Goal: Communication & Community: Answer question/provide support

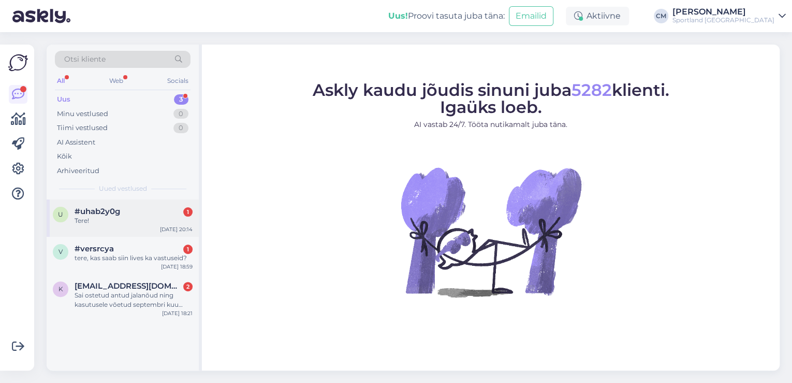
click at [77, 209] on span "#uhab2y0g" at bounding box center [98, 211] width 46 height 9
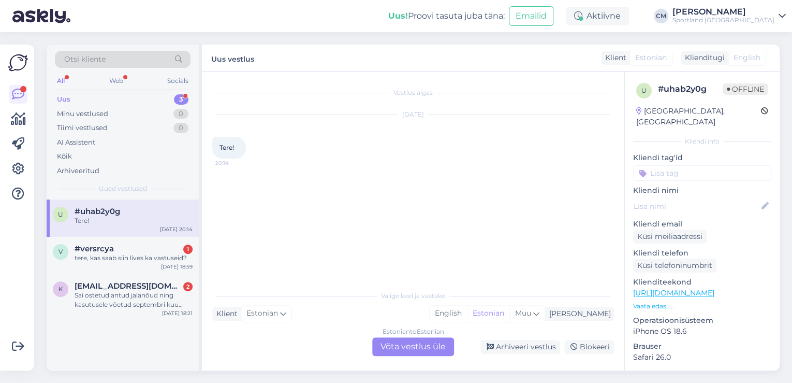
click at [435, 352] on div "Estonian to Estonian Võta vestlus üle" at bounding box center [413, 346] width 82 height 19
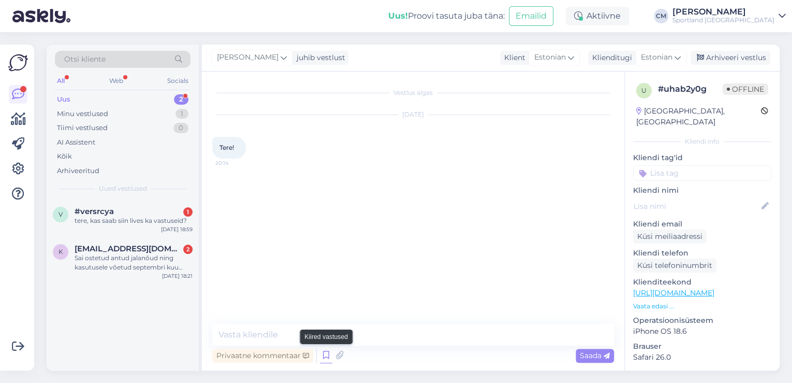
click at [321, 352] on icon at bounding box center [326, 356] width 12 height 16
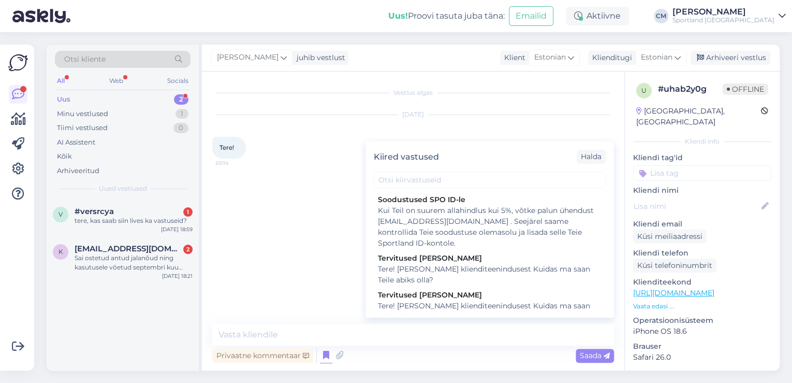
click at [451, 294] on div "Tervitused [PERSON_NAME]" at bounding box center [490, 295] width 224 height 11
type textarea "Tere! [PERSON_NAME] klienditeenindusest Kuidas ma saan Teile abiks olla?"
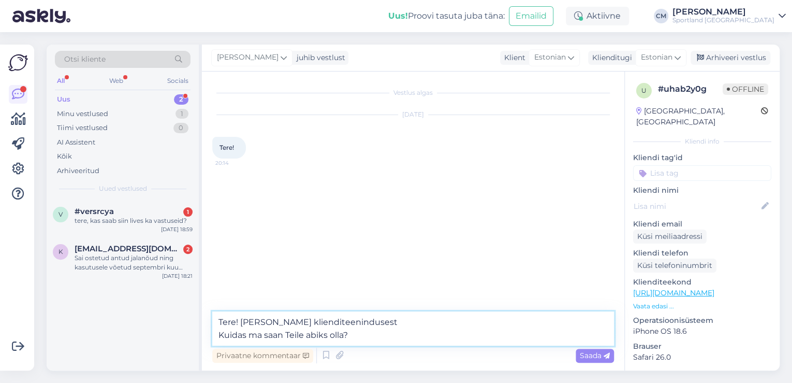
click at [412, 329] on textarea "Tere! [PERSON_NAME] klienditeenindusest Kuidas ma saan Teile abiks olla?" at bounding box center [413, 328] width 402 height 34
drag, startPoint x: 404, startPoint y: 320, endPoint x: 206, endPoint y: 325, distance: 198.4
click at [206, 325] on div "Vestlus algas [DATE] Tere! 20:14 Tere! [PERSON_NAME] klienditeenindusest Kuidas…" at bounding box center [413, 220] width 423 height 299
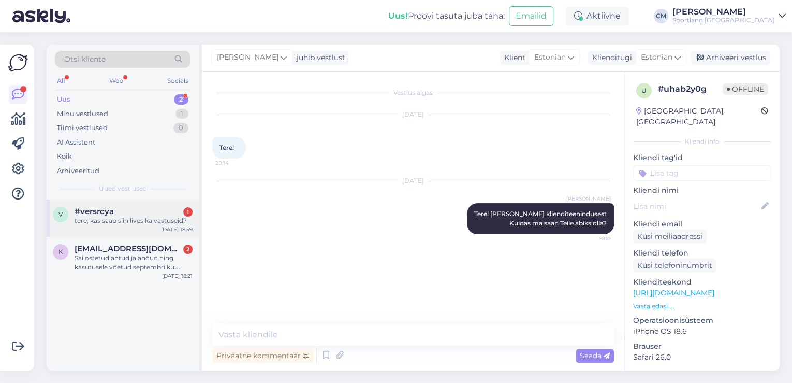
click at [112, 213] on span "#versrcya" at bounding box center [94, 211] width 39 height 9
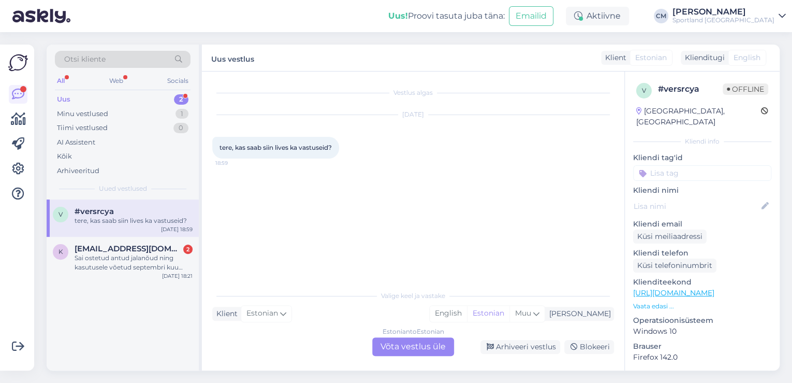
click at [434, 346] on div "Estonian to Estonian Võta vestlus üle" at bounding box center [413, 346] width 82 height 19
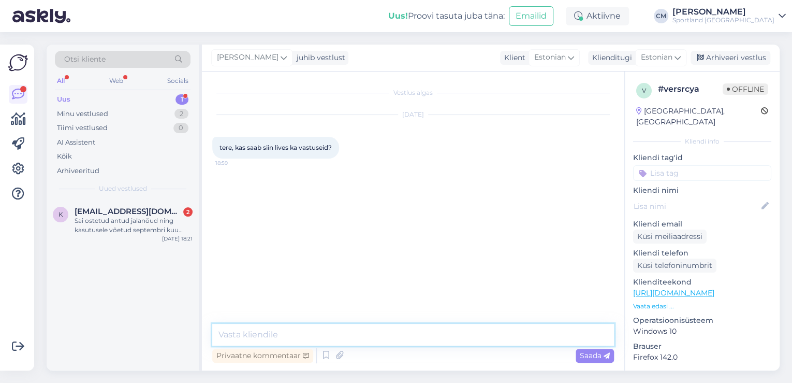
click at [376, 338] on textarea at bounding box center [413, 335] width 402 height 22
paste textarea "Tere! [PERSON_NAME] klienditeenindusest"
type textarea "Tere! [PERSON_NAME] klienditeenindusest"
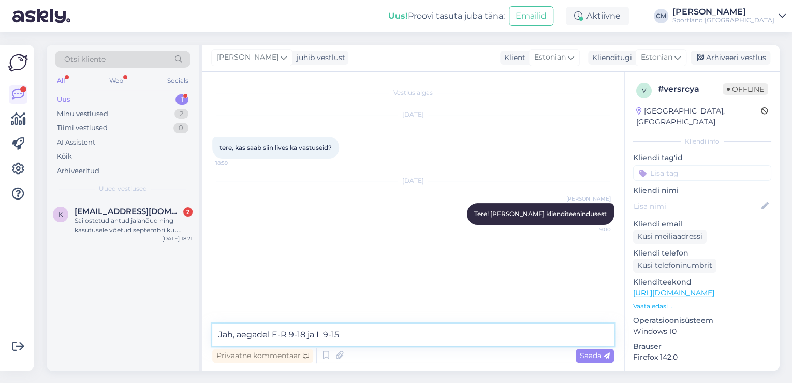
type textarea "Jah, aegadel E-R 9-18 ja L 9-15."
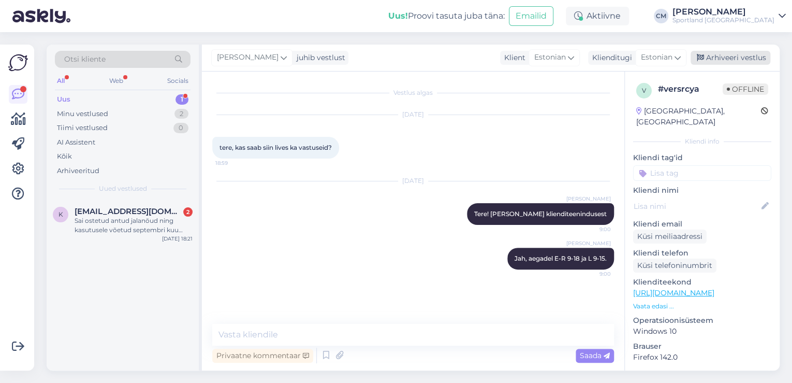
click at [732, 62] on div "Arhiveeri vestlus" at bounding box center [731, 58] width 80 height 14
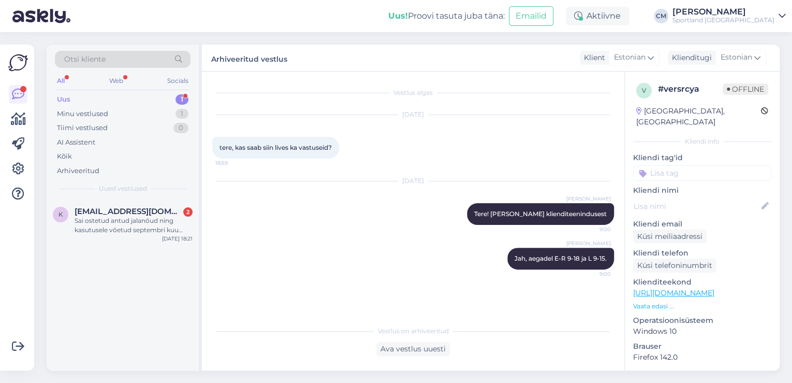
click at [711, 165] on input at bounding box center [702, 173] width 138 height 16
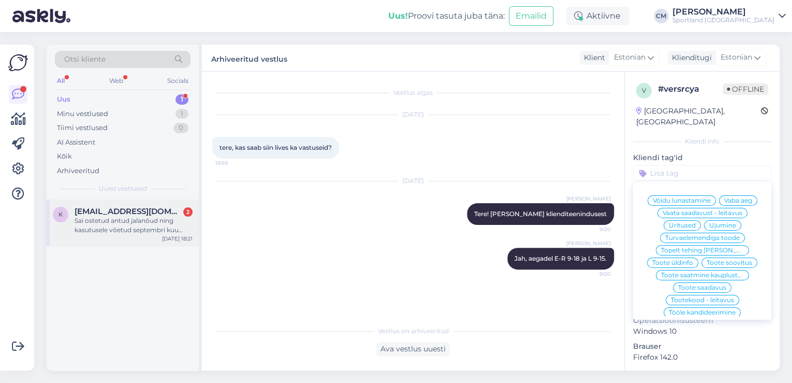
click at [126, 238] on div "k [EMAIL_ADDRESS][DOMAIN_NAME] 2 Sai ostetud antud jalanõud ning kasutusele võe…" at bounding box center [123, 222] width 152 height 47
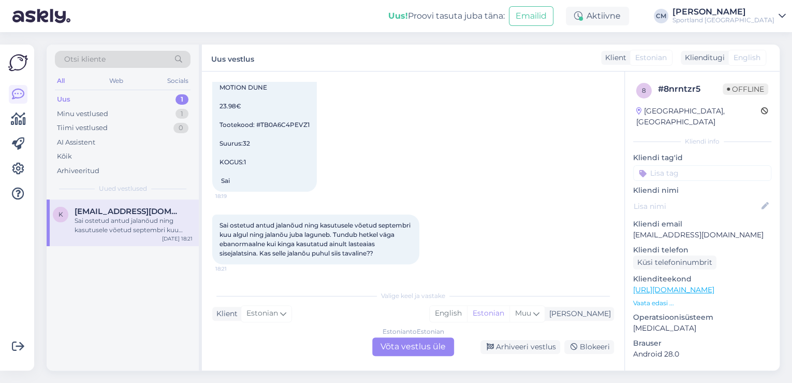
click at [426, 351] on div "Estonian to Estonian Võta vestlus üle" at bounding box center [413, 346] width 82 height 19
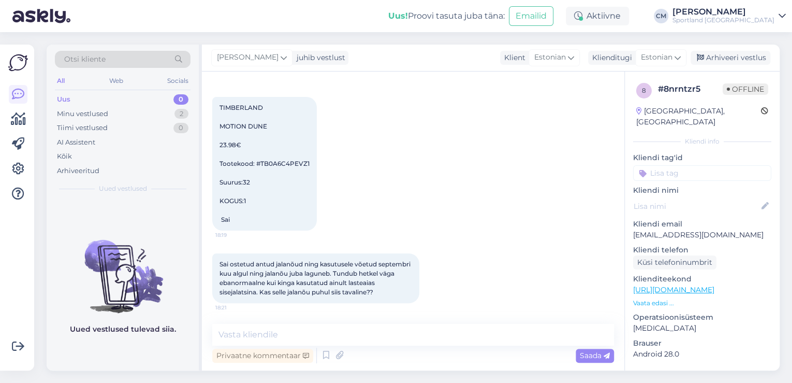
scroll to position [39, 0]
click at [402, 343] on textarea at bounding box center [413, 335] width 402 height 22
paste textarea "Tere! [PERSON_NAME] klienditeenindusest"
type textarea "Tere! [PERSON_NAME] klienditeenindusest"
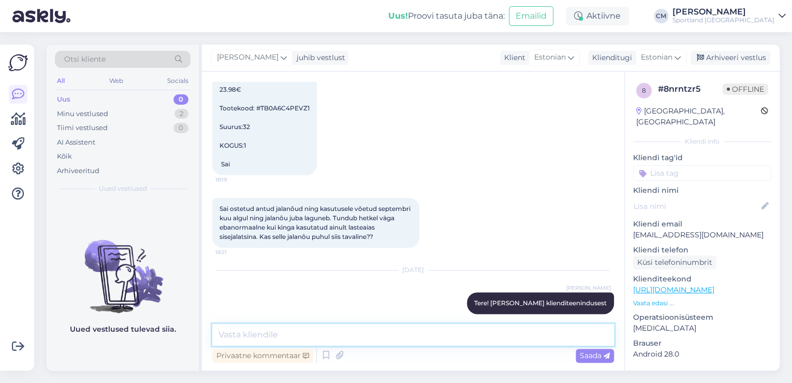
scroll to position [106, 0]
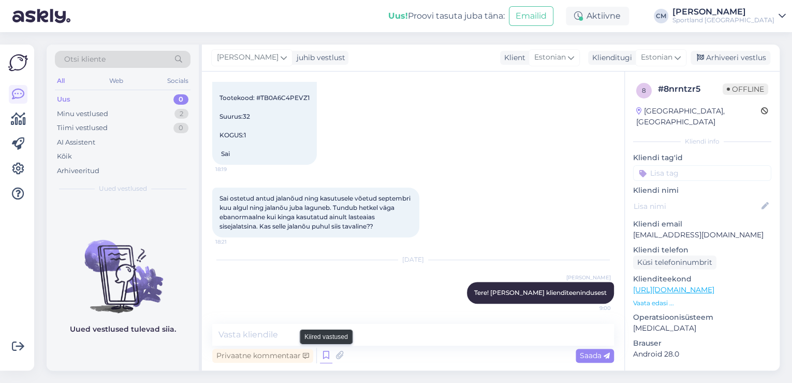
click at [323, 352] on icon at bounding box center [326, 356] width 12 height 16
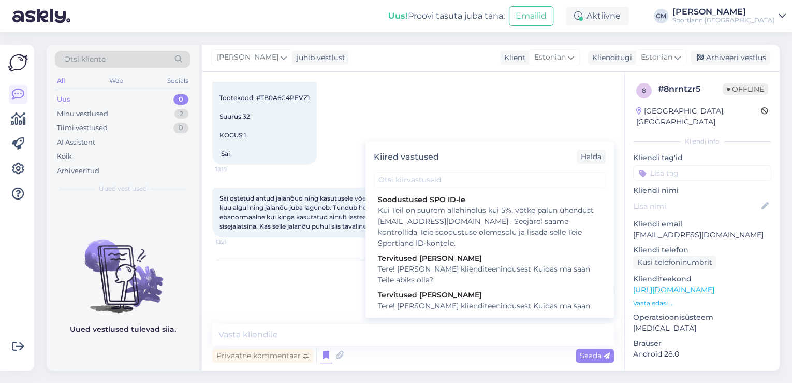
click at [414, 189] on div "Kiired vastused [PERSON_NAME] SPO ID-le Kui Teil on suurem allahindlus kui 5%, …" at bounding box center [490, 229] width 249 height 176
click at [416, 180] on input "text" at bounding box center [490, 180] width 232 height 16
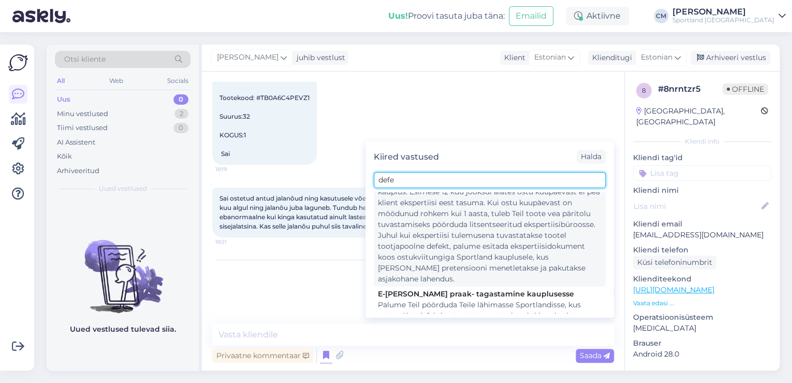
scroll to position [166, 0]
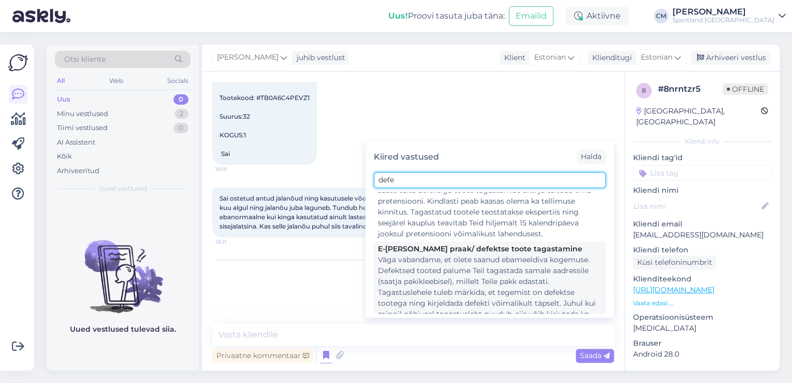
type input "defe"
click at [427, 271] on div "Väga vabandame, et olete saanud ebameeldiva kogemuse. Defektsed tooted palume T…" at bounding box center [490, 319] width 224 height 131
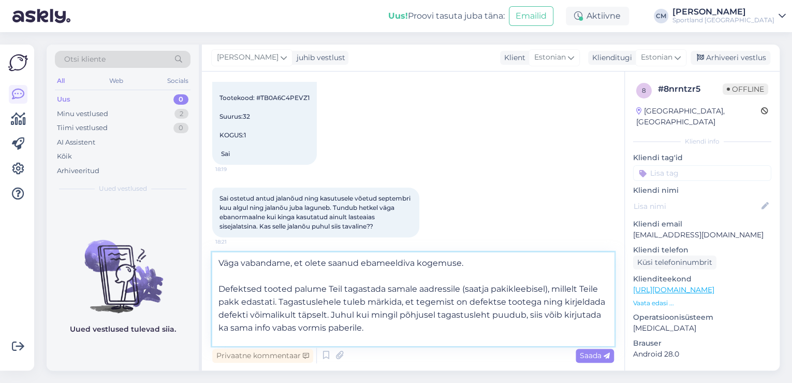
drag, startPoint x: 435, startPoint y: 333, endPoint x: 209, endPoint y: 244, distance: 242.6
click at [209, 244] on div "Vestlus algas [DATE] TIMBERLAND MOTION DUNE 23.98€ Tootekood: #TB0A6C4PEVZ1 Suu…" at bounding box center [413, 220] width 423 height 299
type textarea "Kindlasti tuleb kirja panna tellimuse number, kontaktandmed ning arveldusarve n…"
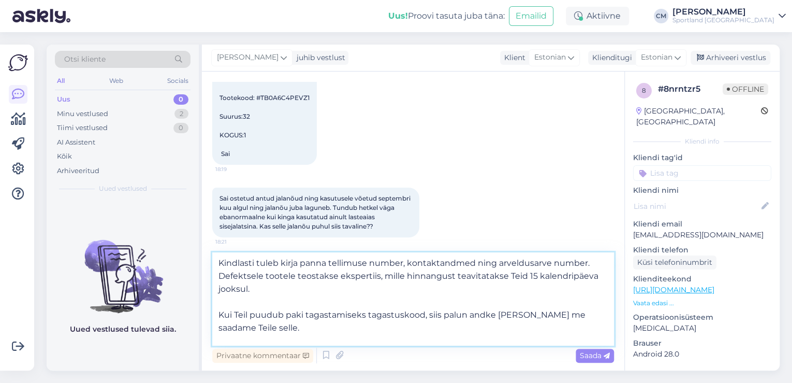
drag, startPoint x: 286, startPoint y: 334, endPoint x: 220, endPoint y: 251, distance: 106.5
click at [220, 251] on div "Vestlus algas [DATE] TIMBERLAND MOTION DUNE 23.98€ Tootekood: #TB0A6C4PEVZ1 Suu…" at bounding box center [413, 220] width 423 height 299
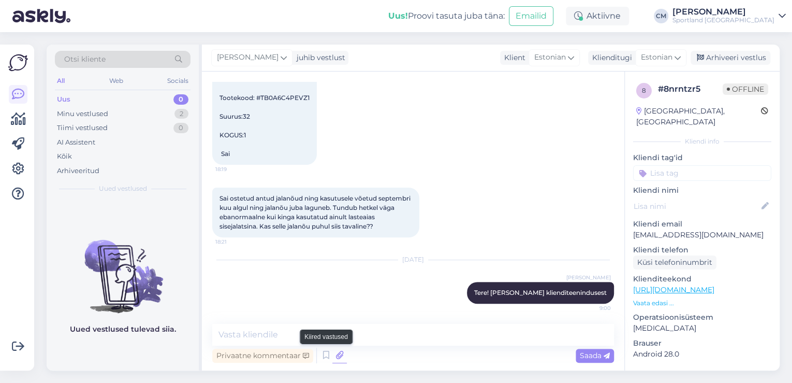
click at [333, 354] on icon at bounding box center [340, 356] width 15 height 16
click at [328, 352] on icon at bounding box center [326, 356] width 12 height 16
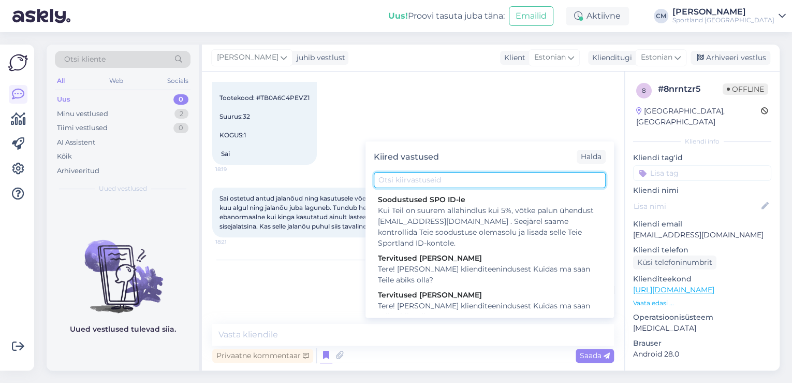
click at [456, 178] on input "text" at bounding box center [490, 180] width 232 height 16
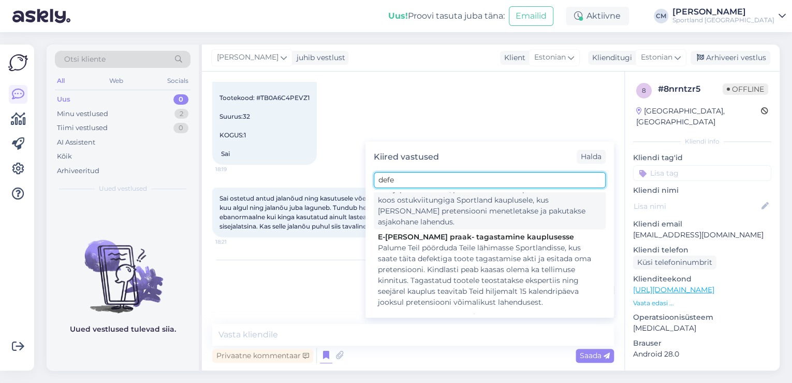
scroll to position [124, 0]
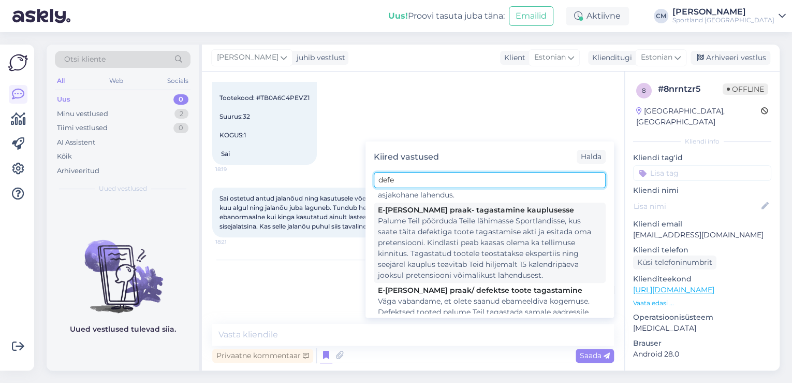
type input "defe"
click at [439, 230] on div "Palume Teil pöörduda Teile lähimasse Sportlandisse, kus saate täita defektiga t…" at bounding box center [490, 247] width 224 height 65
type textarea "Palume Teil pöörduda Teile lähimasse Sportlandisse, kus saate täita defektiga t…"
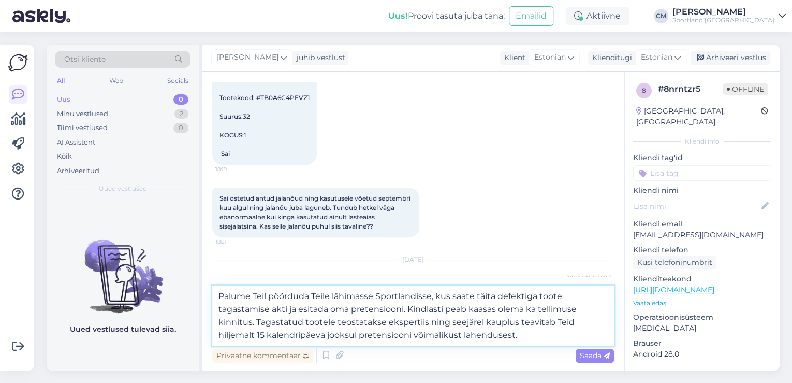
click at [423, 311] on textarea "Palume Teil pöörduda Teile lähimasse Sportlandisse, kus saate täita defektiga t…" at bounding box center [413, 315] width 402 height 60
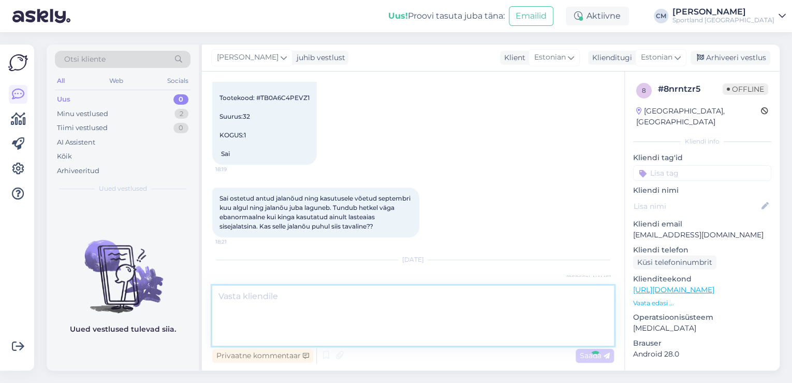
scroll to position [197, 0]
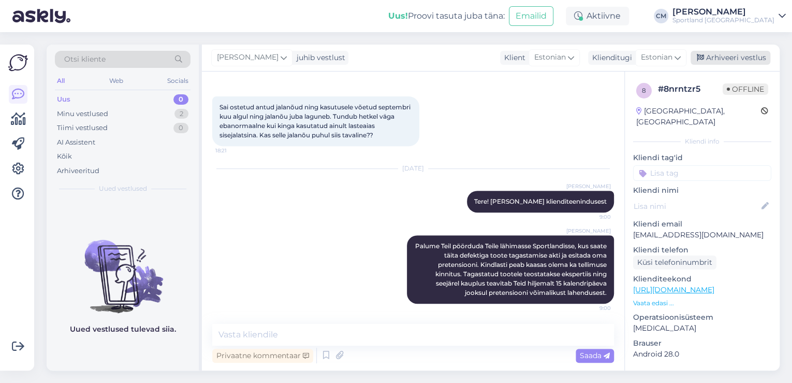
click at [728, 58] on div "Arhiveeri vestlus" at bounding box center [731, 58] width 80 height 14
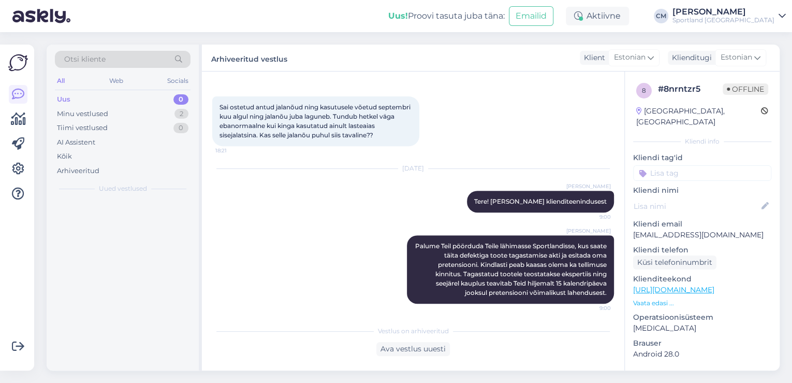
scroll to position [201, 0]
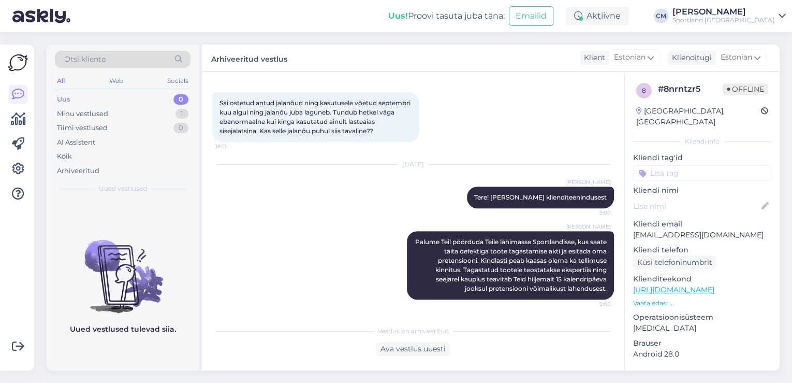
click at [708, 165] on input at bounding box center [702, 173] width 138 height 16
type input "def"
click at [702, 197] on span "Defektiga toode" at bounding box center [702, 200] width 50 height 6
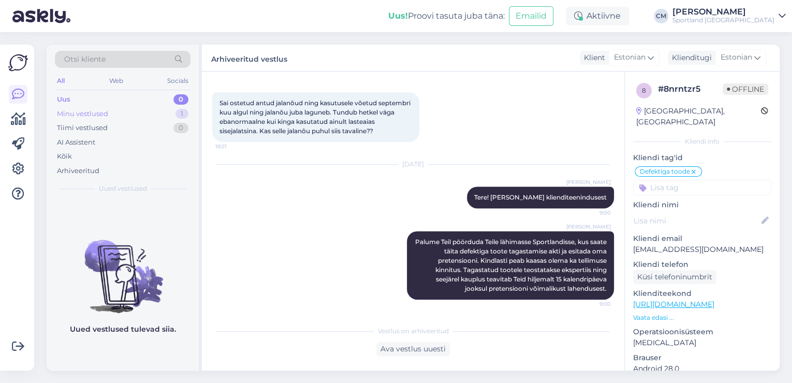
click at [164, 118] on div "Minu vestlused 1" at bounding box center [123, 114] width 136 height 15
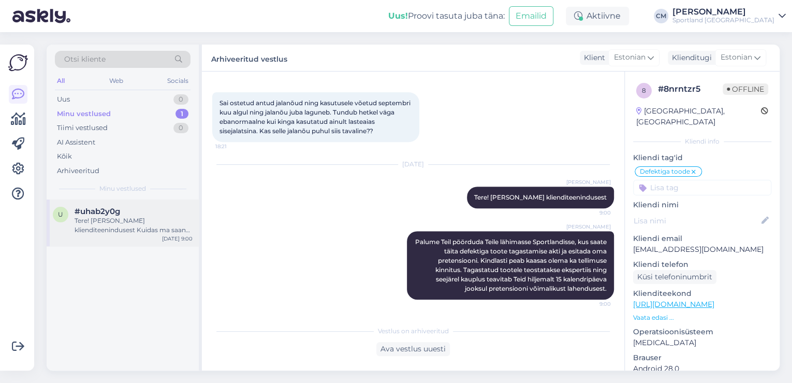
click at [149, 219] on div "Tere! [PERSON_NAME] klienditeenindusest Kuidas ma saan Teile abiks olla?" at bounding box center [134, 225] width 118 height 19
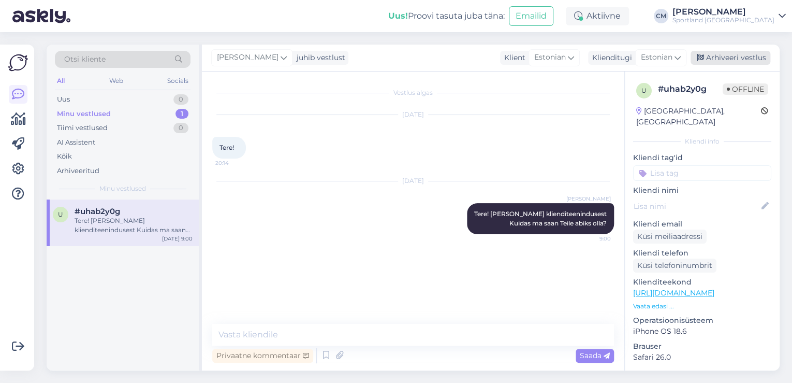
click at [735, 60] on div "Arhiveeri vestlus" at bounding box center [731, 58] width 80 height 14
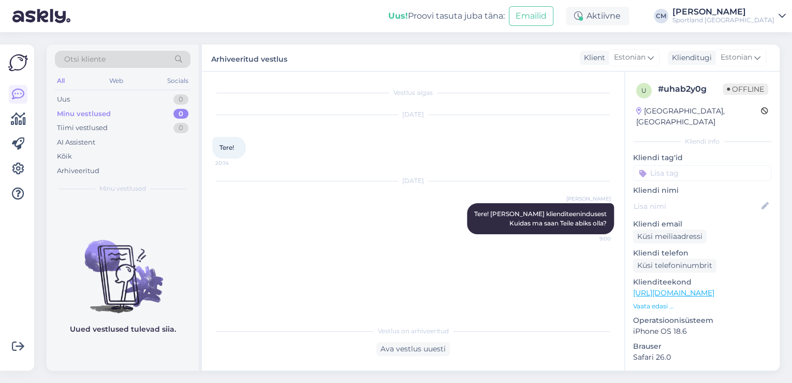
click at [705, 173] on div "u # uhab2y0g Offline [GEOGRAPHIC_DATA], Rakvere Kliendi info Kliendi tag'id Või…" at bounding box center [702, 291] width 155 height 440
click at [705, 166] on input at bounding box center [702, 173] width 138 height 16
type input "ch"
click at [689, 197] on span "chat [PERSON_NAME] sõnumita" at bounding box center [702, 200] width 83 height 6
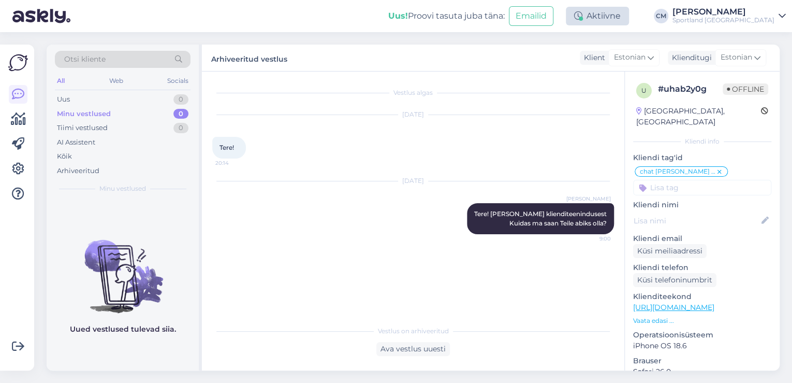
drag, startPoint x: 619, startPoint y: 31, endPoint x: 626, endPoint y: 17, distance: 15.8
click at [619, 31] on div "Uus! Proovi tasuta [PERSON_NAME]: Emailid Aktiivne [PERSON_NAME] Sportland [GEO…" at bounding box center [396, 16] width 792 height 32
click at [626, 17] on div "Aktiivne" at bounding box center [597, 16] width 63 height 19
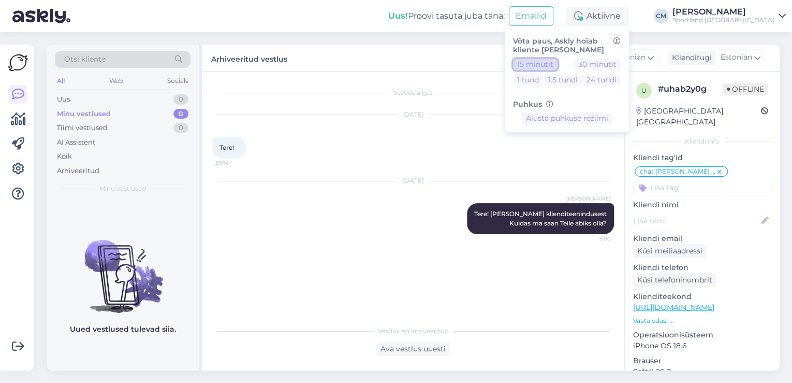
click at [553, 65] on button "15 minutit" at bounding box center [535, 64] width 45 height 11
click at [728, 16] on div "Sportland [GEOGRAPHIC_DATA]" at bounding box center [724, 20] width 102 height 8
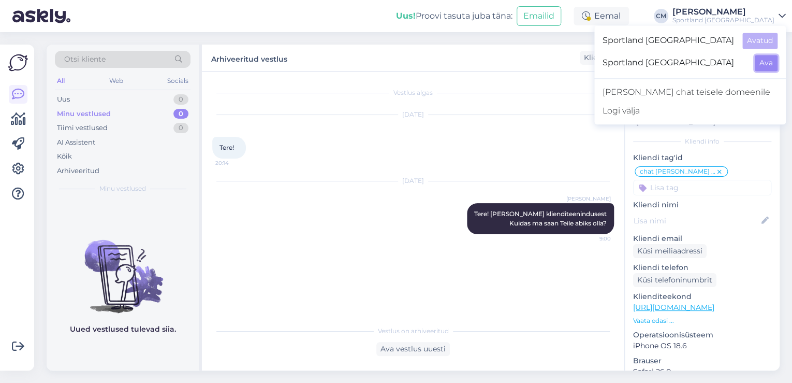
click at [765, 65] on button "Ava" at bounding box center [766, 63] width 23 height 16
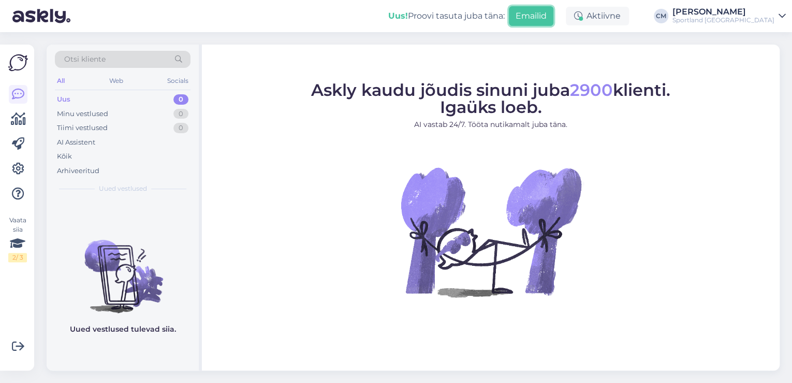
click at [554, 20] on button "Emailid" at bounding box center [531, 16] width 45 height 20
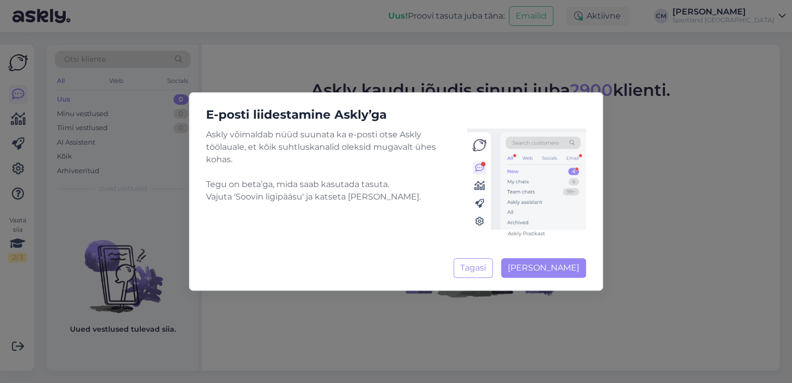
click at [587, 18] on div "E-posti liidestamine Askly’ga Askly võimaldab nüüd suunata ka e-posti otse Askl…" at bounding box center [396, 191] width 792 height 383
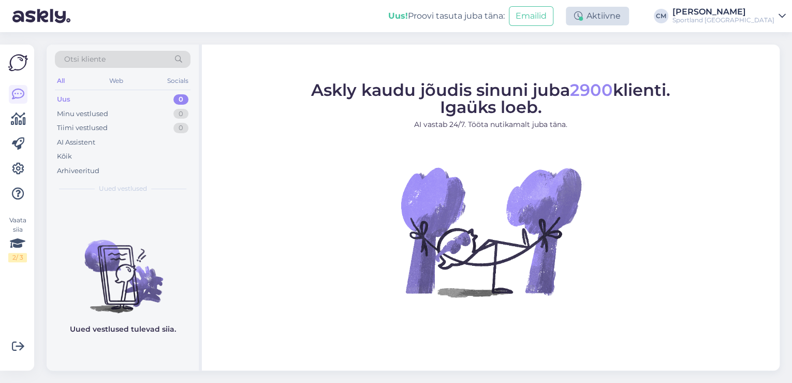
click at [626, 17] on div "Aktiivne" at bounding box center [597, 16] width 63 height 19
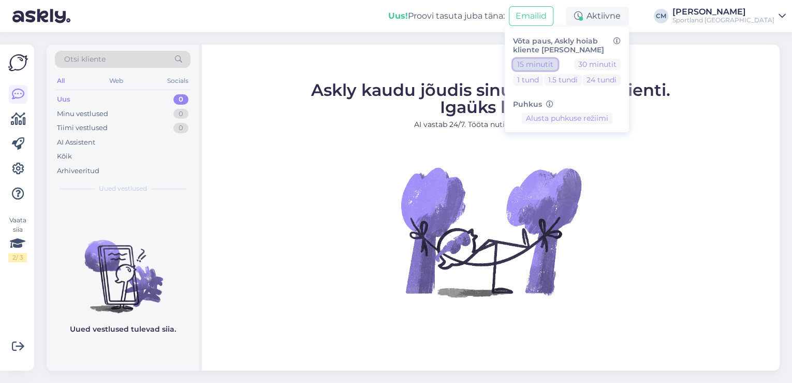
click at [558, 63] on button "15 minutit" at bounding box center [535, 64] width 45 height 11
click at [513, 59] on button "15 minutit" at bounding box center [535, 64] width 45 height 11
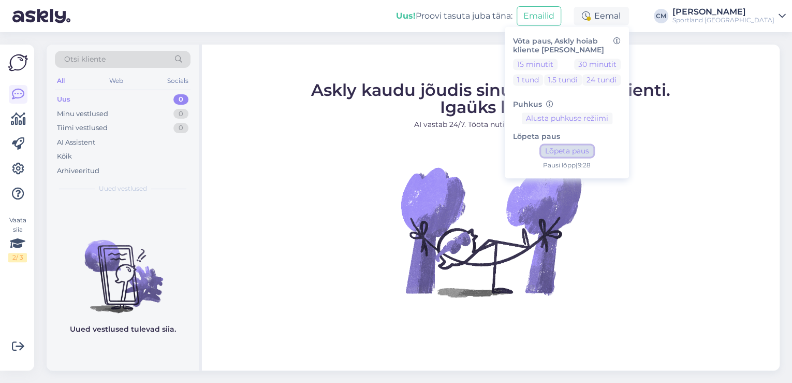
click at [588, 155] on button "Lõpeta paus" at bounding box center [567, 151] width 52 height 11
click at [725, 23] on div "Sportland [GEOGRAPHIC_DATA]" at bounding box center [724, 20] width 102 height 8
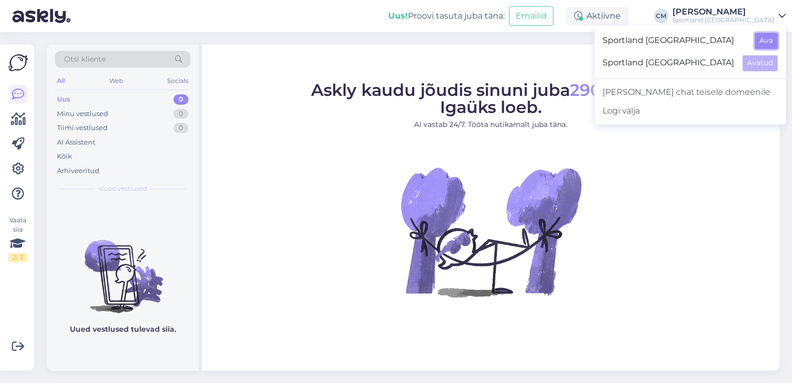
click at [759, 38] on button "Ava" at bounding box center [766, 41] width 23 height 16
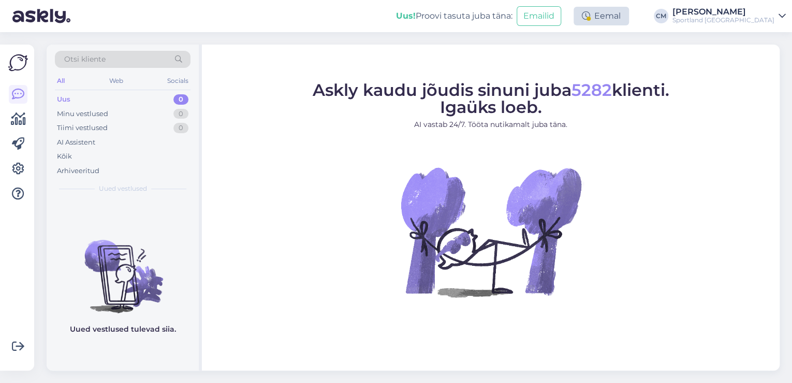
click at [629, 14] on div "Eemal" at bounding box center [601, 16] width 55 height 19
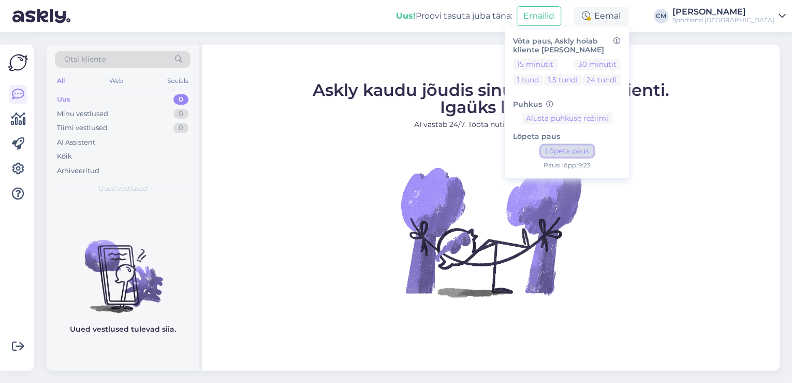
click at [591, 152] on button "Lõpeta paus" at bounding box center [567, 151] width 52 height 11
click at [331, 89] on span "Askly kaudu jõudis sinuni juba 5282 klienti. Igaüks loeb." at bounding box center [491, 98] width 357 height 37
